Goal: Information Seeking & Learning: Learn about a topic

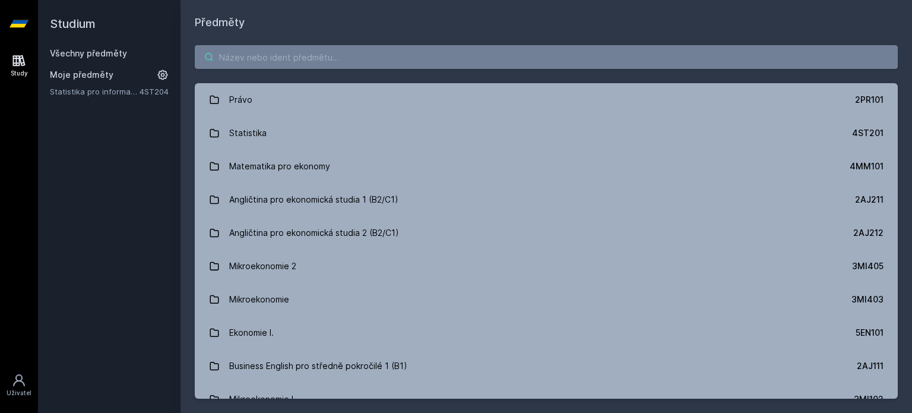
click at [274, 56] on input "search" at bounding box center [546, 57] width 703 height 24
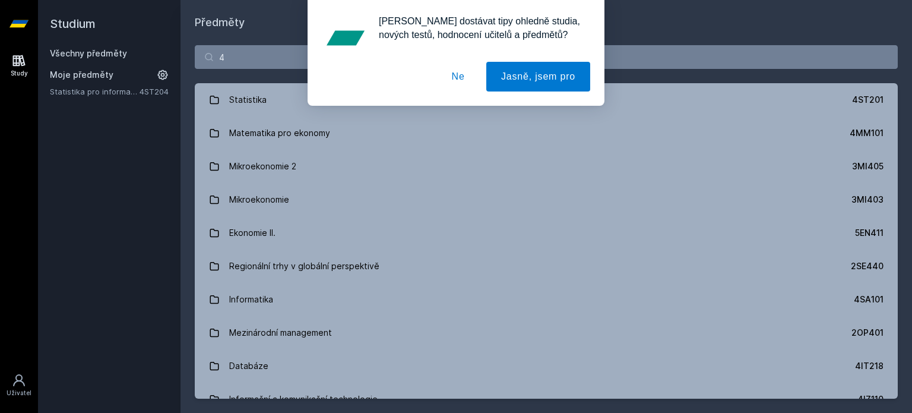
click at [468, 82] on button "Ne" at bounding box center [458, 77] width 43 height 30
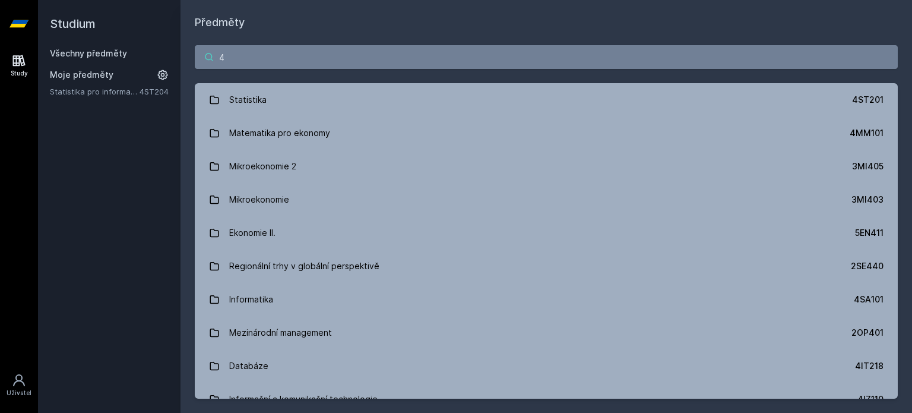
click at [451, 59] on input "4" at bounding box center [546, 57] width 703 height 24
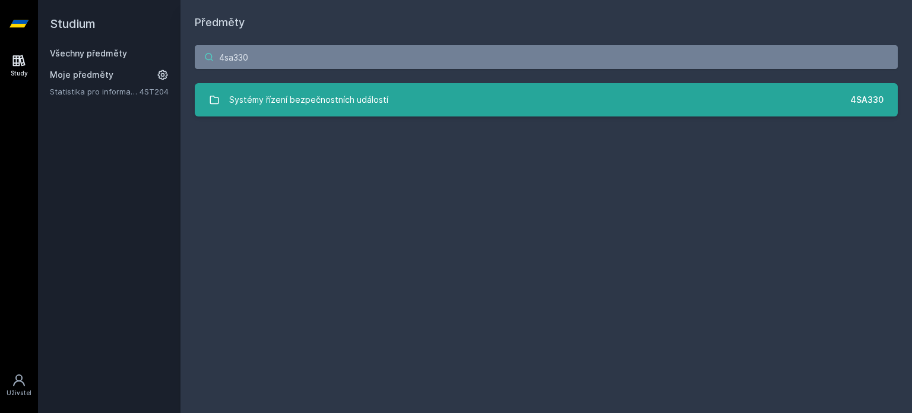
type input "4sa330"
click at [582, 97] on link "Systémy řízení bezpečnostních událostí 4SA330" at bounding box center [546, 99] width 703 height 33
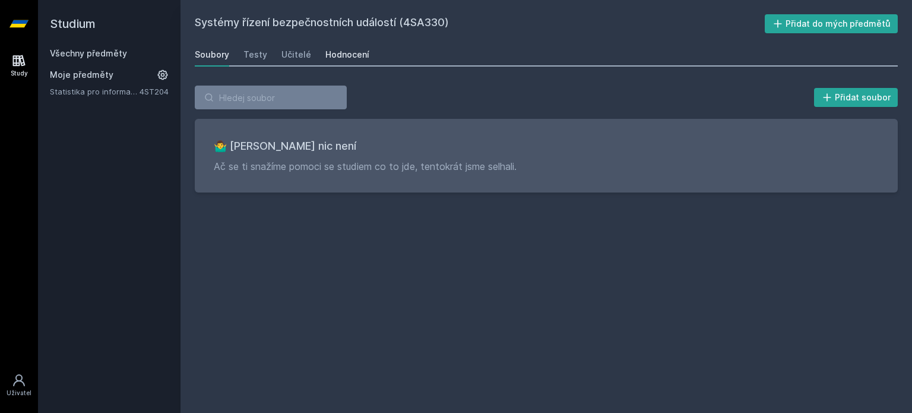
click at [342, 58] on div "Hodnocení" at bounding box center [347, 55] width 44 height 12
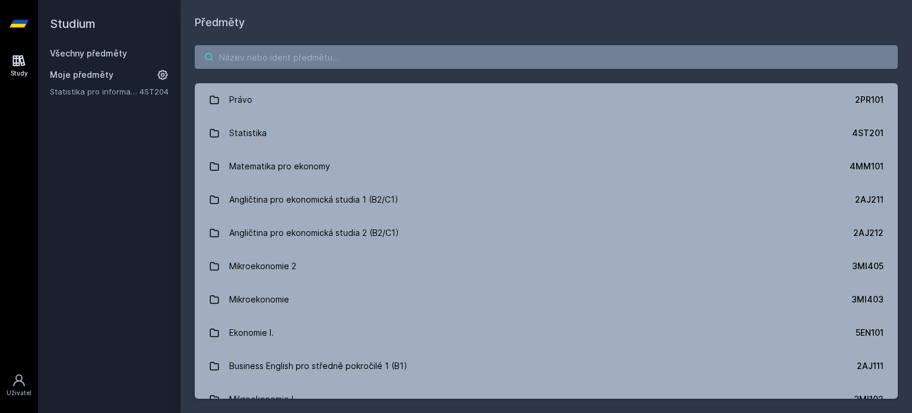
click at [387, 57] on input "search" at bounding box center [546, 57] width 703 height 24
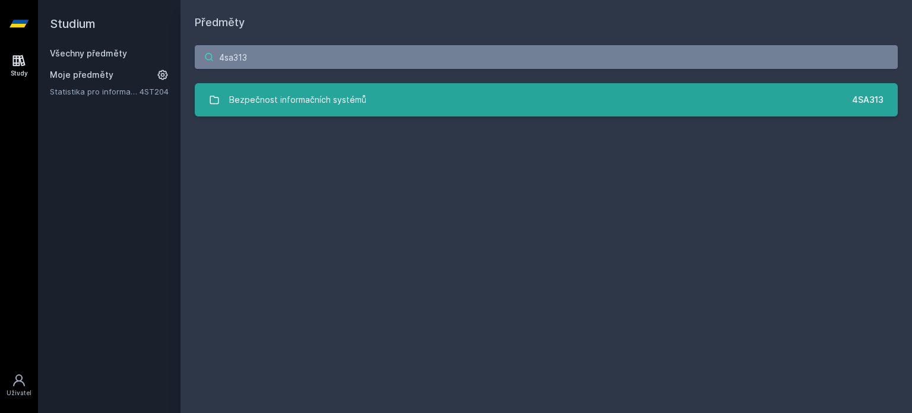
type input "4sa313"
click at [450, 97] on link "Bezpečnost informačních systémů 4SA313" at bounding box center [546, 99] width 703 height 33
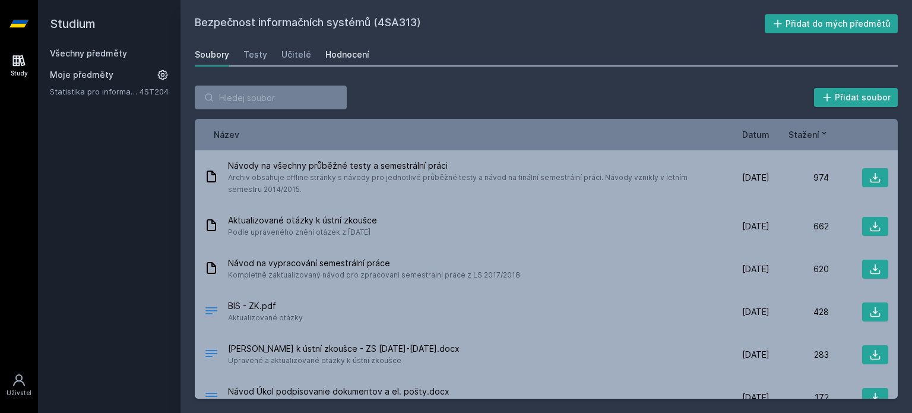
click at [331, 49] on div "Hodnocení" at bounding box center [347, 55] width 44 height 12
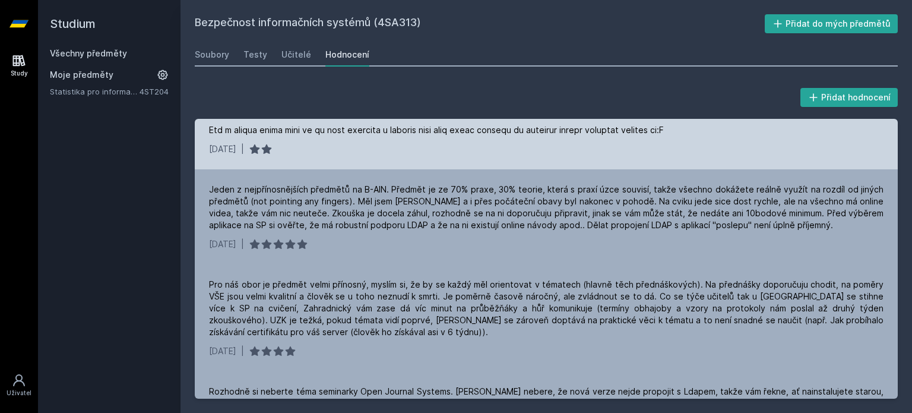
scroll to position [294, 0]
